Goal: Obtain resource: Download file/media

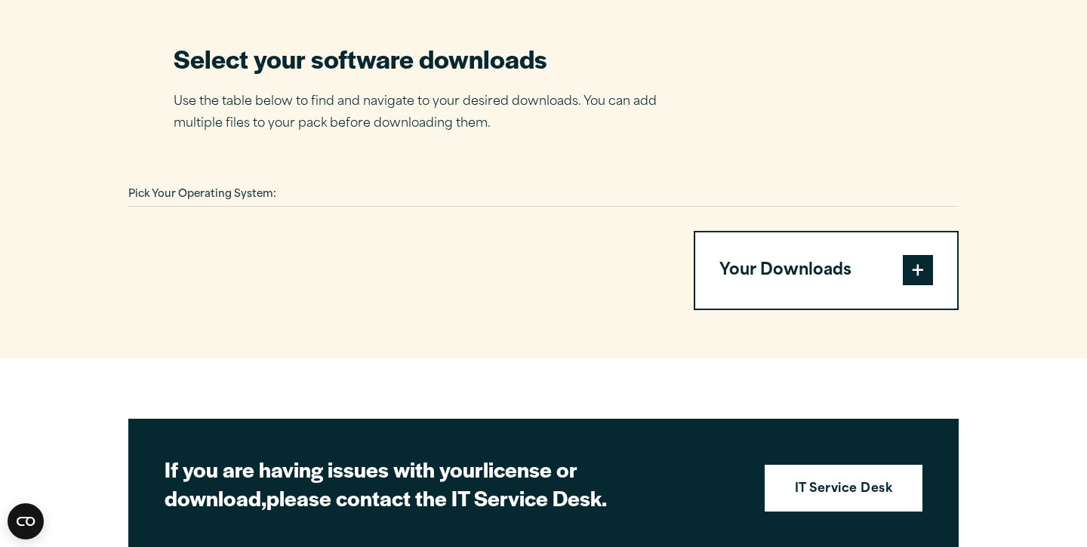
scroll to position [960, 0]
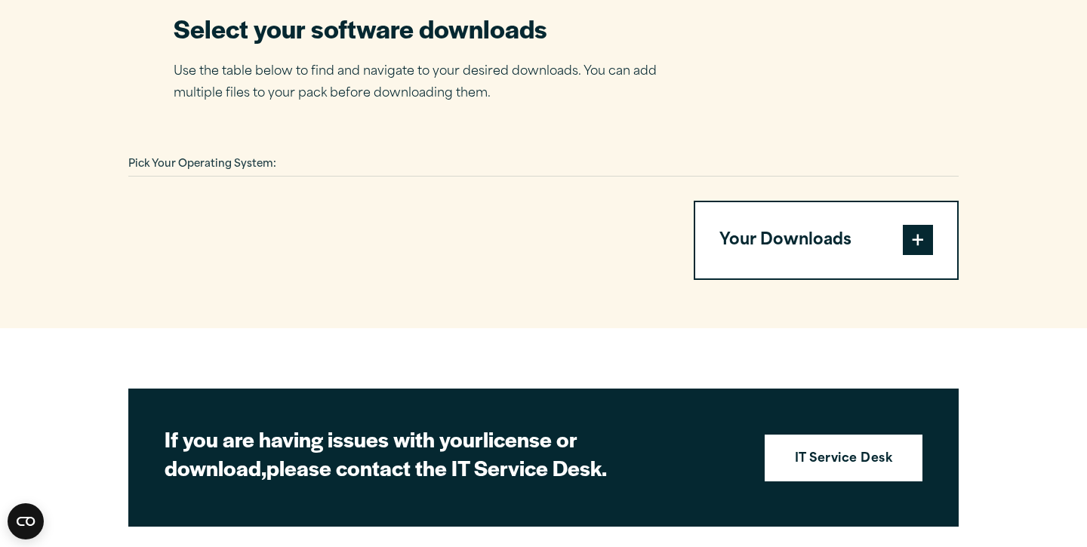
click at [292, 177] on div "Pick Your Operating System:" at bounding box center [543, 164] width 830 height 23
click at [264, 281] on div at bounding box center [392, 241] width 529 height 80
click at [925, 255] on span at bounding box center [918, 240] width 30 height 30
click at [817, 272] on button "Your Downloads" at bounding box center [826, 240] width 262 height 77
drag, startPoint x: 271, startPoint y: 191, endPoint x: 261, endPoint y: 374, distance: 183.7
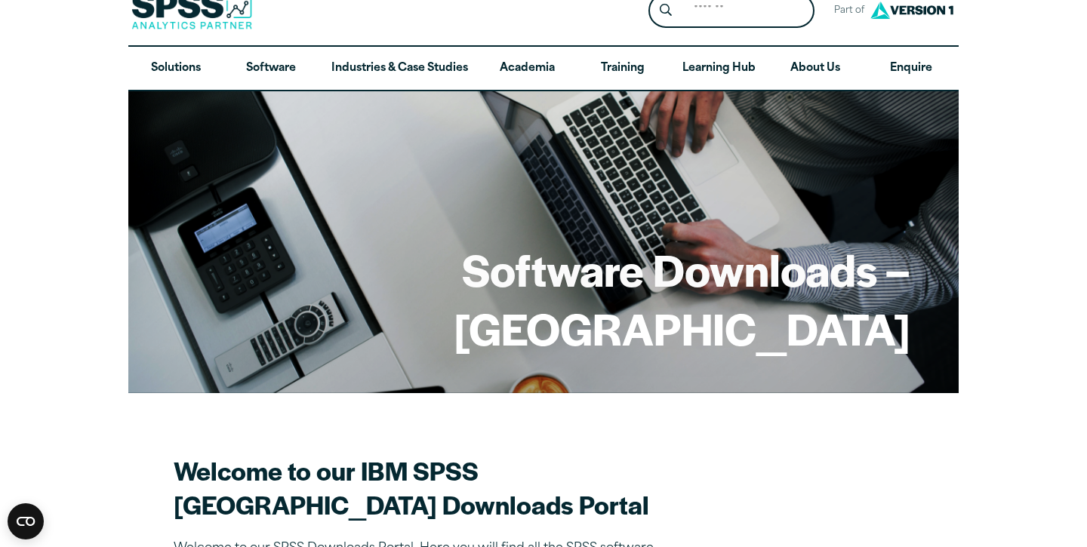
scroll to position [0, 0]
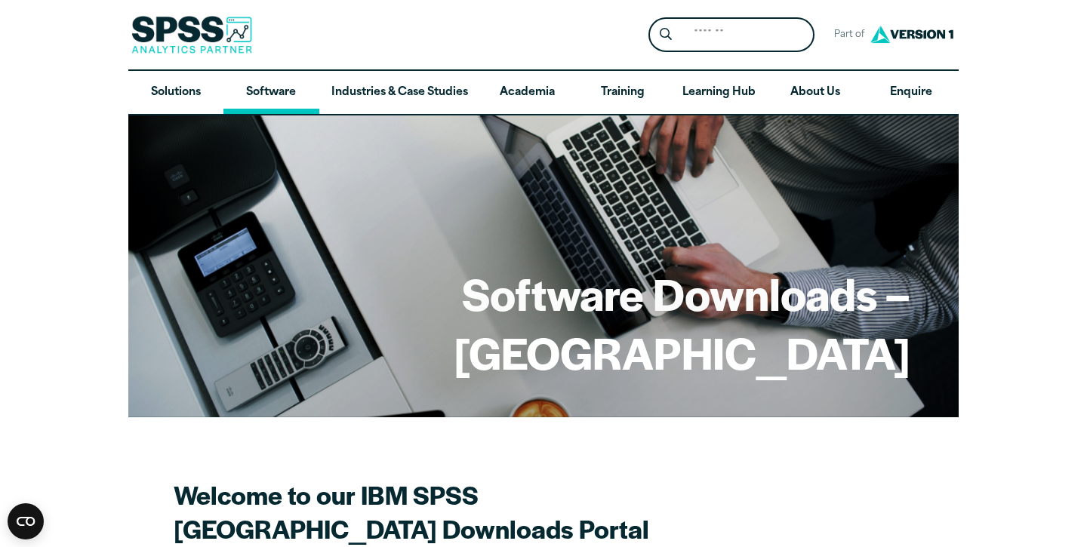
click at [244, 89] on link "Software" at bounding box center [270, 93] width 95 height 44
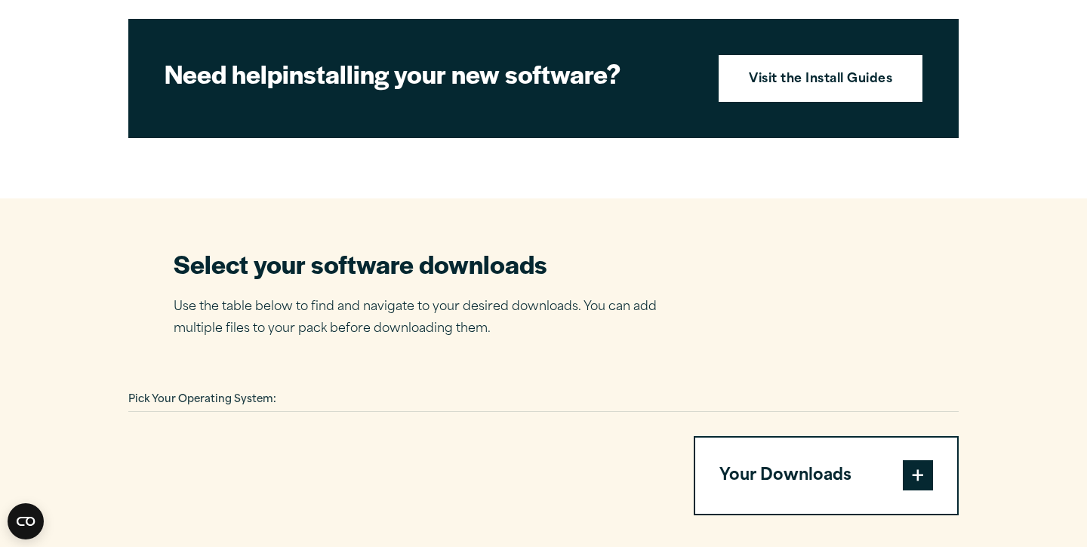
scroll to position [694, 0]
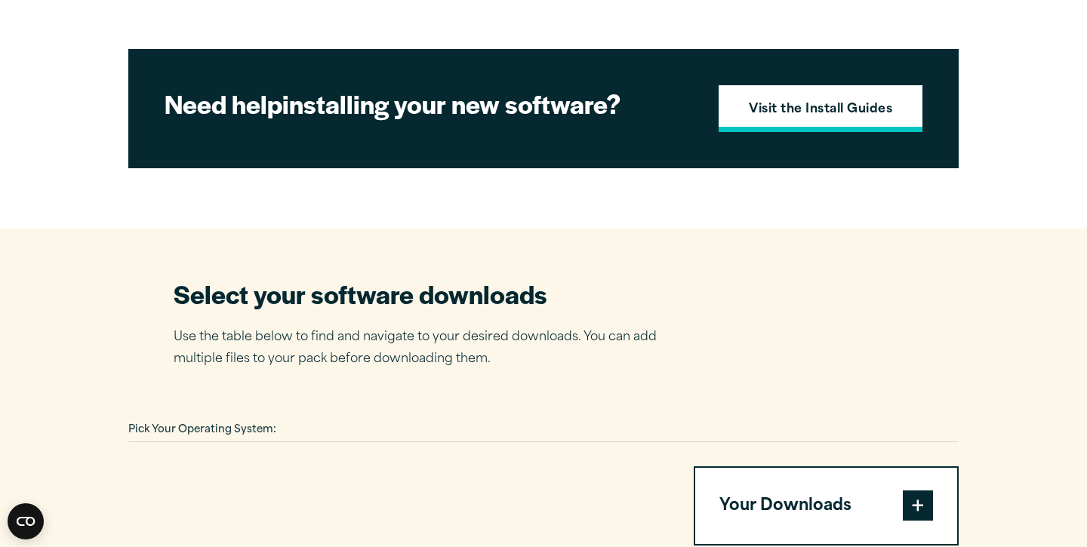
click at [759, 120] on strong "Visit the Install Guides" at bounding box center [820, 110] width 143 height 20
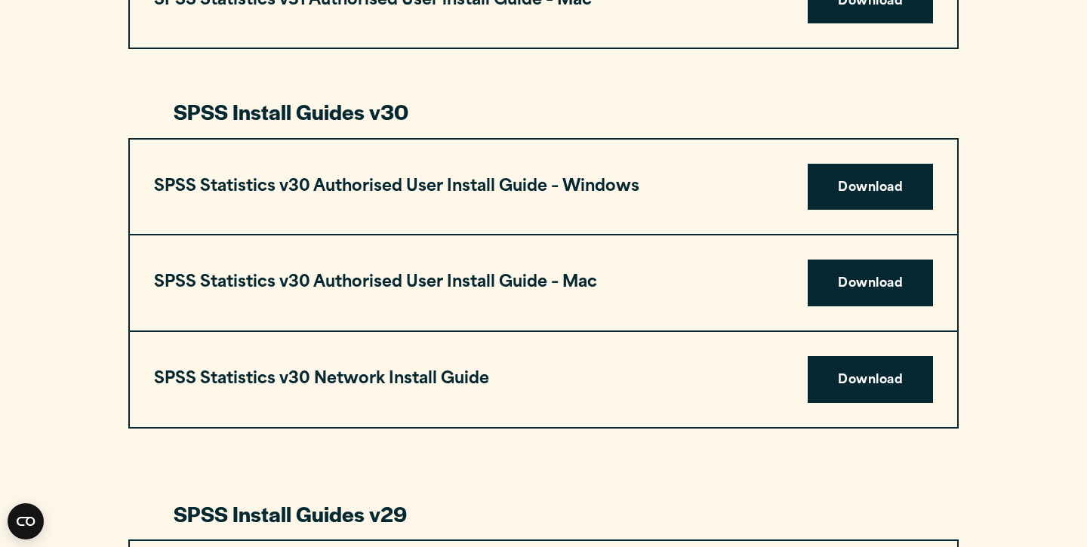
scroll to position [1027, 0]
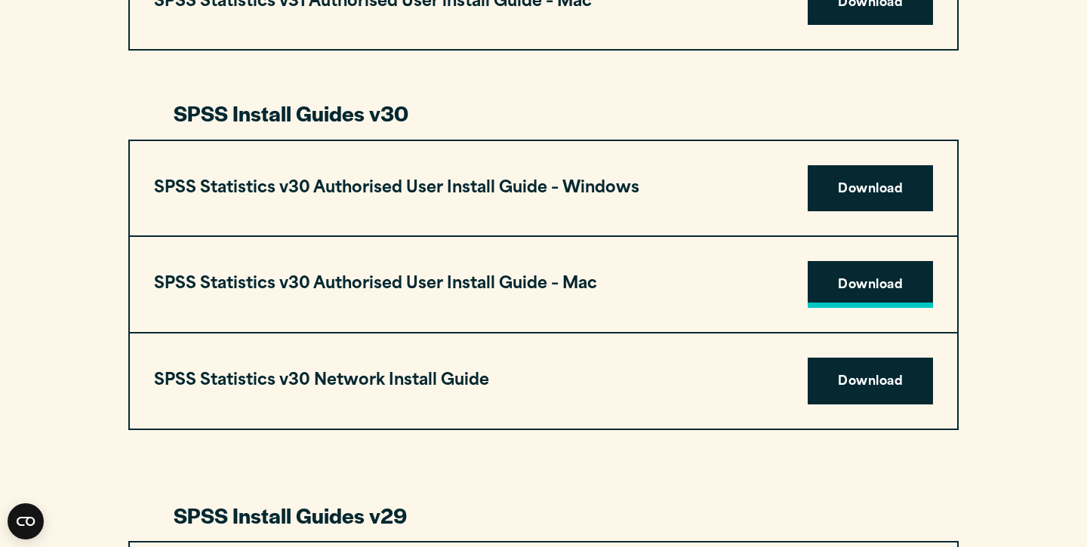
click at [851, 280] on link "Download" at bounding box center [870, 284] width 125 height 47
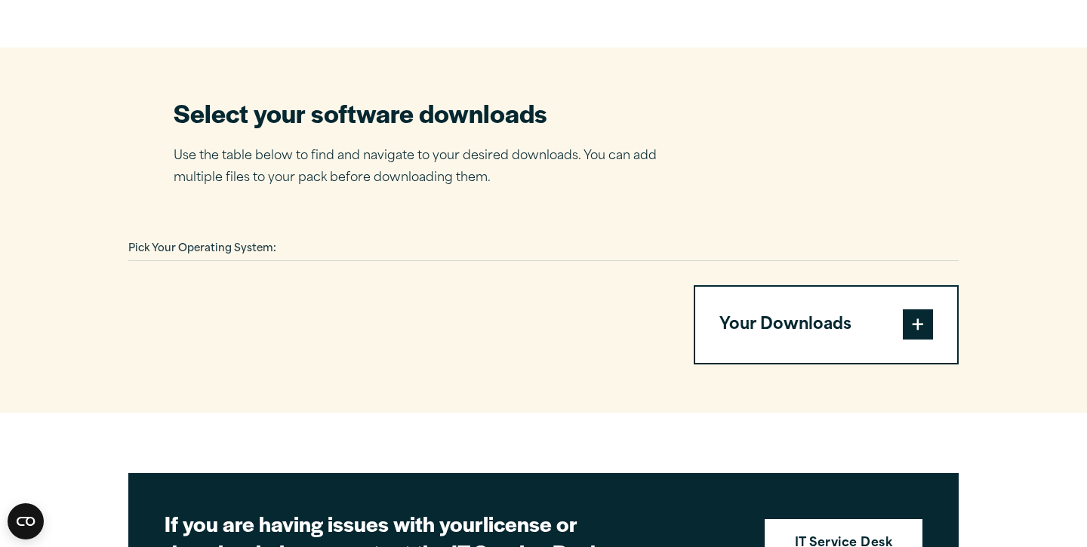
scroll to position [966, 0]
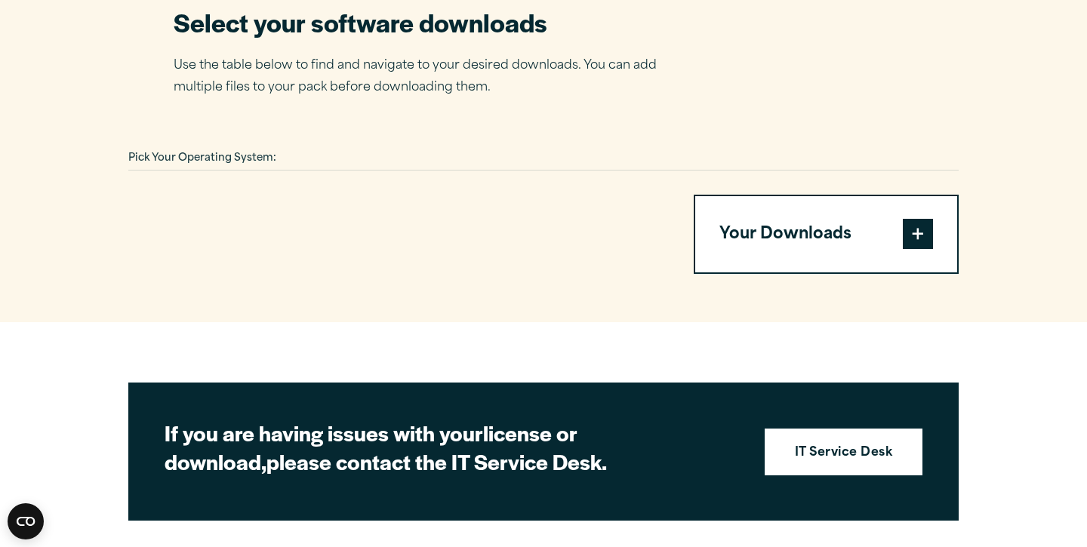
click at [919, 249] on span at bounding box center [918, 234] width 30 height 30
click at [795, 265] on button "Your Downloads" at bounding box center [826, 234] width 262 height 77
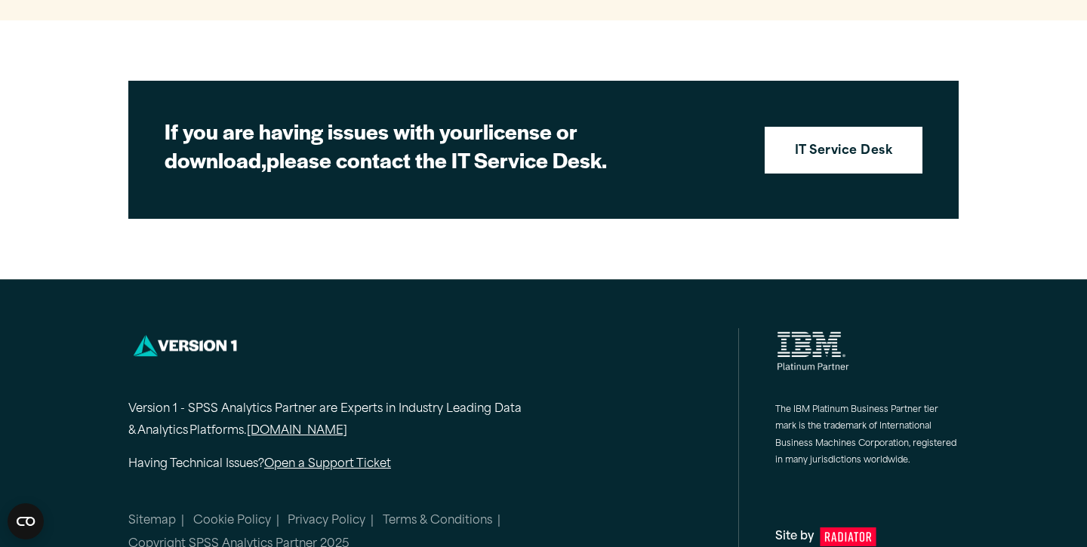
scroll to position [1322, 0]
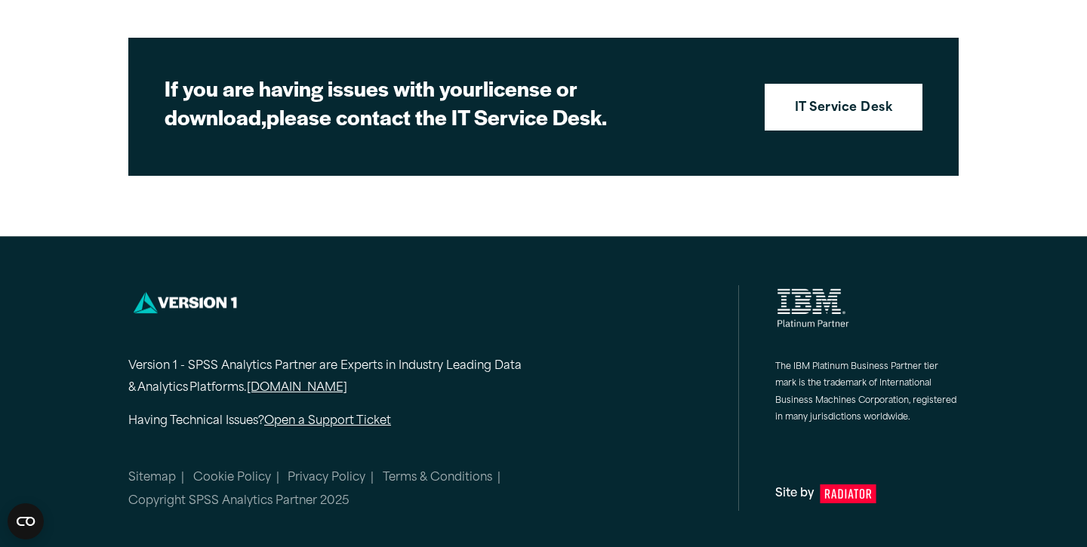
click at [305, 400] on link "[DOMAIN_NAME]" at bounding box center [297, 389] width 100 height 22
